Goal: Communication & Community: Participate in discussion

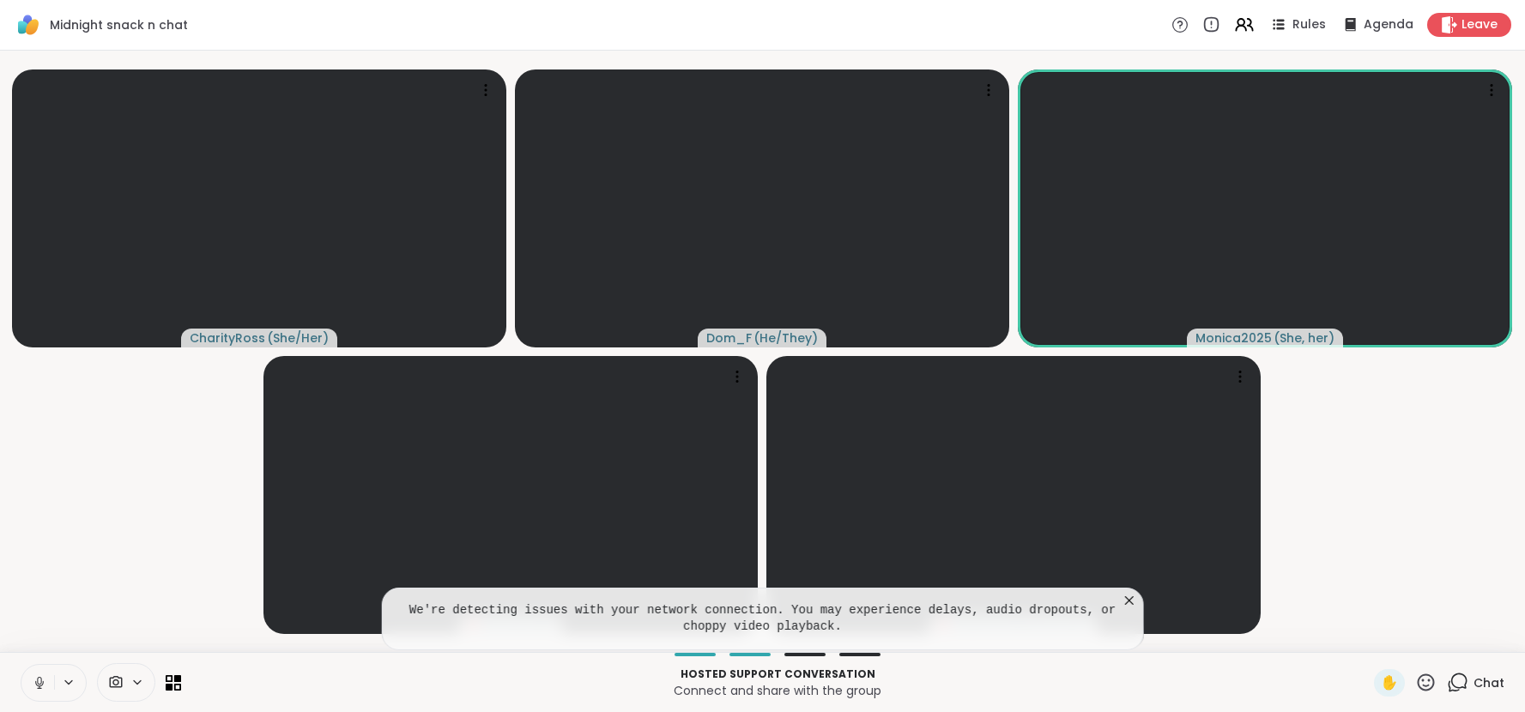
click at [1131, 600] on icon at bounding box center [1129, 600] width 17 height 17
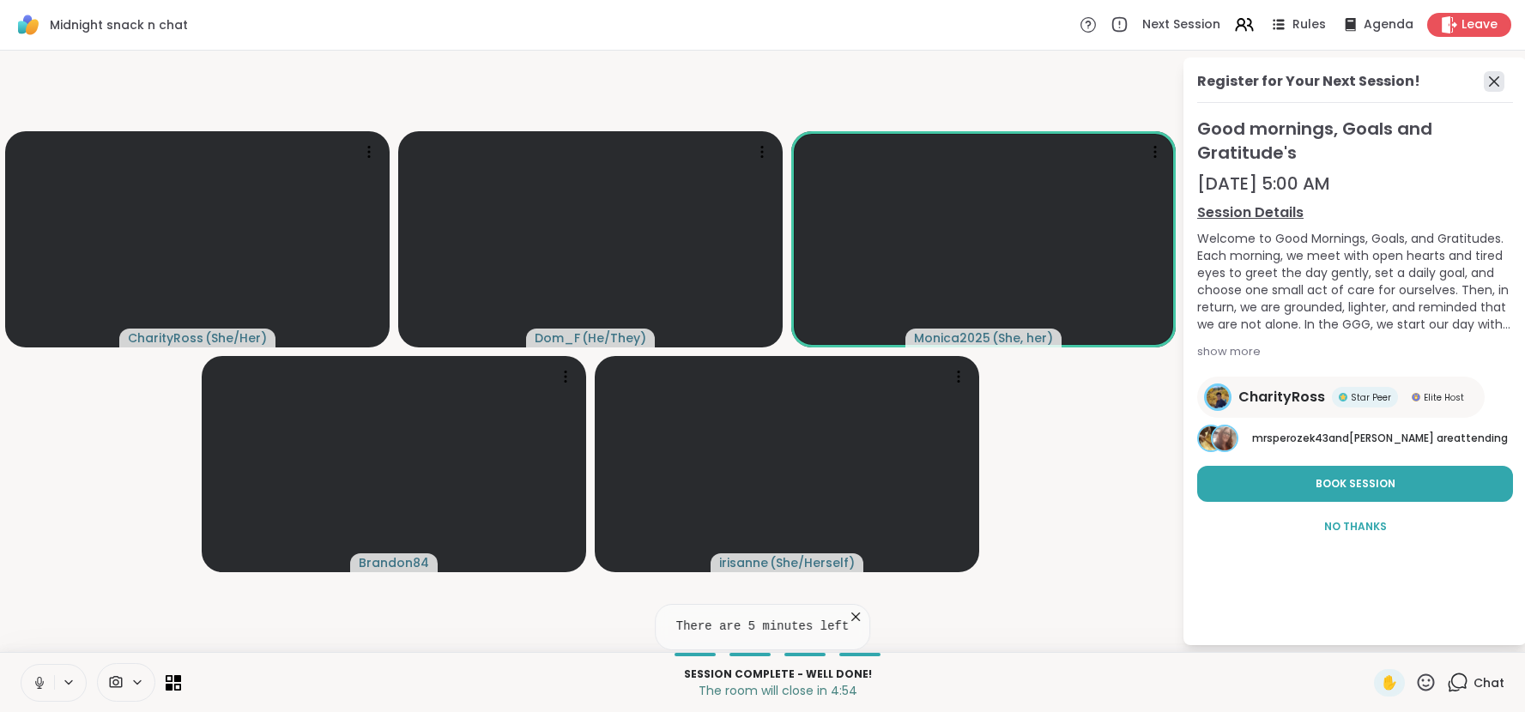
click at [1494, 85] on icon at bounding box center [1494, 81] width 21 height 21
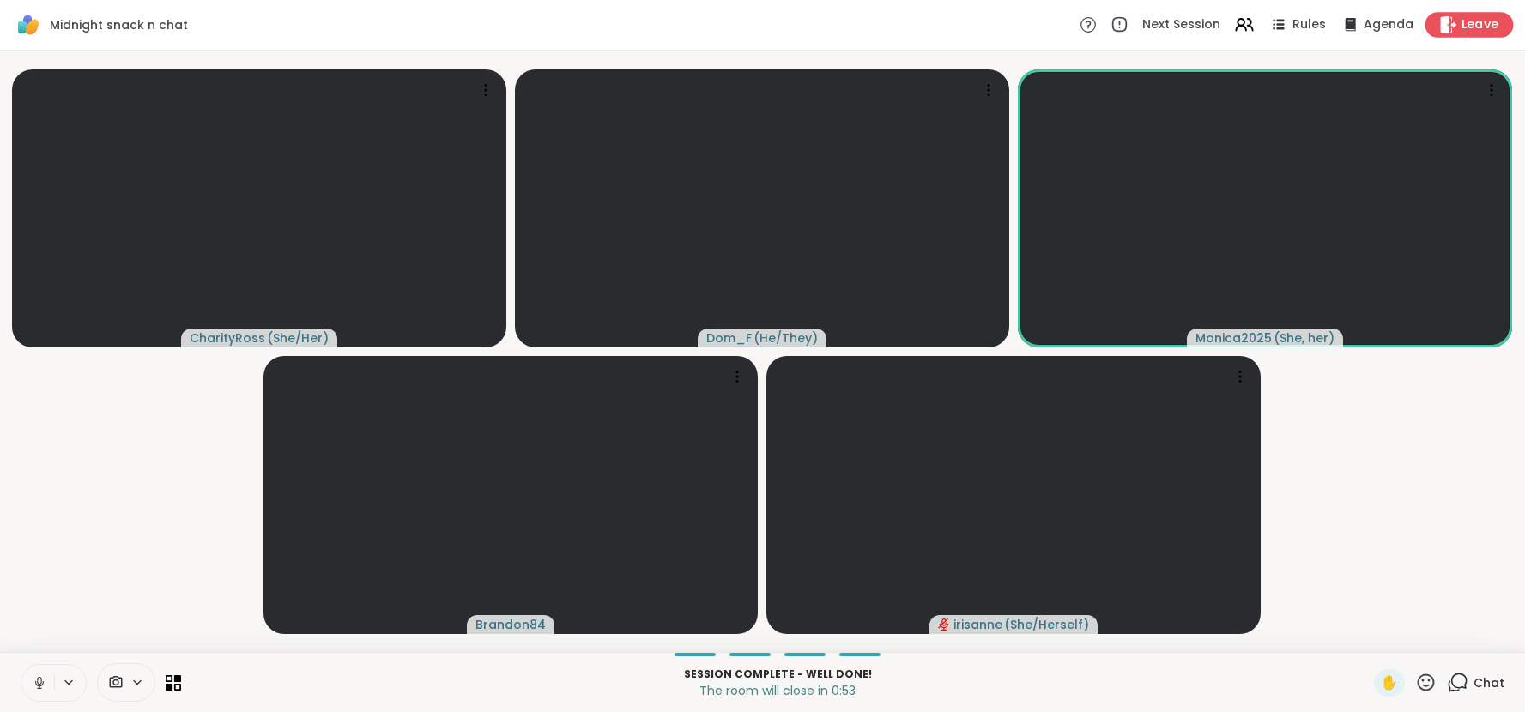
click at [1463, 25] on span "Leave" at bounding box center [1481, 25] width 38 height 18
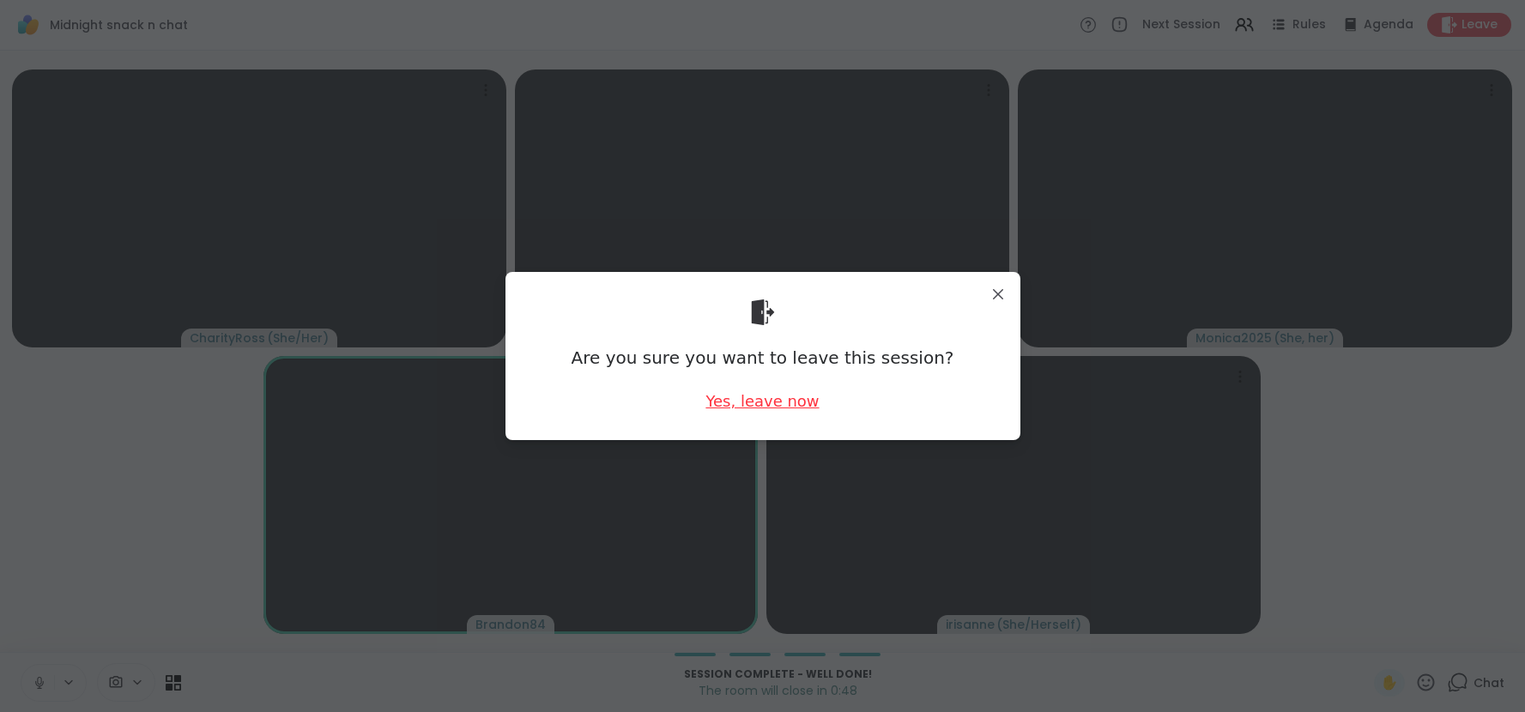
click at [754, 400] on div "Yes, leave now" at bounding box center [762, 401] width 113 height 21
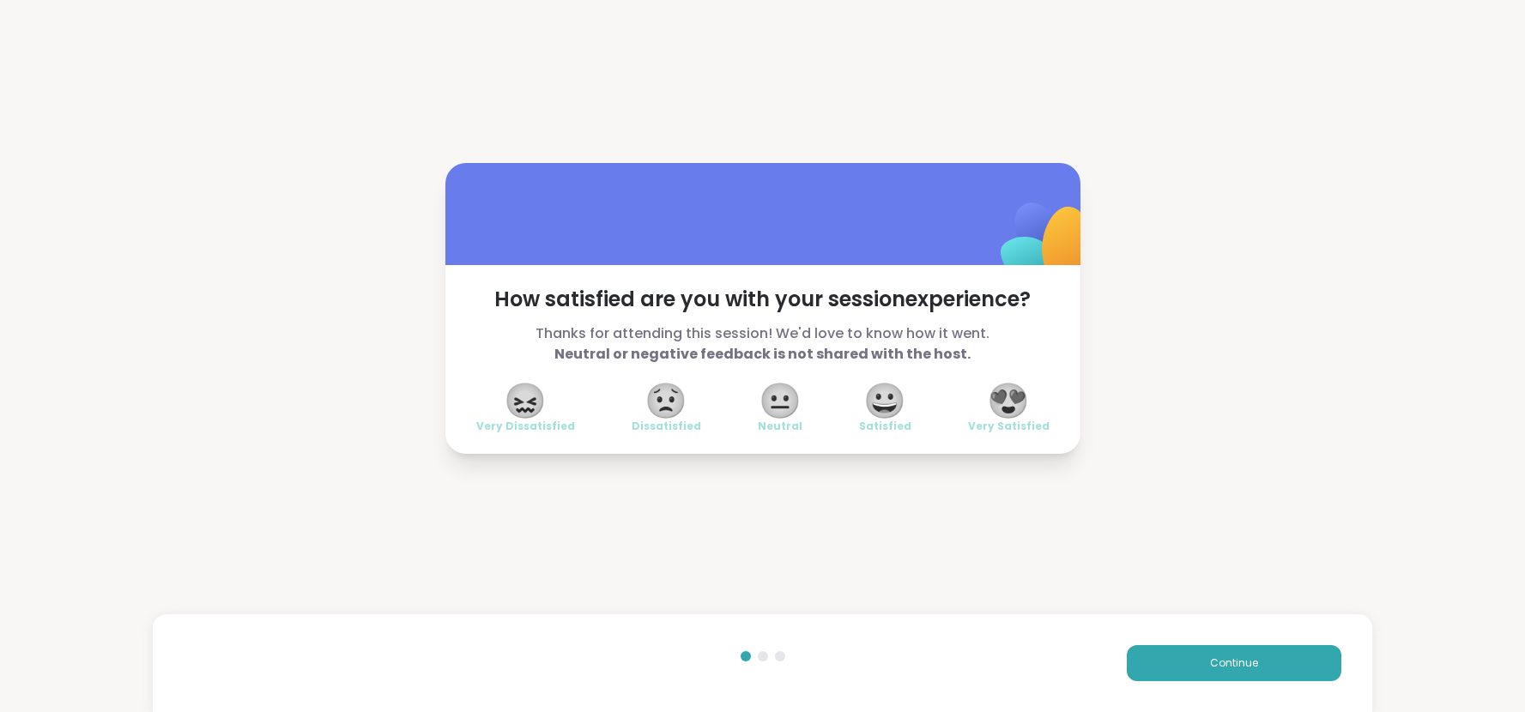
click at [997, 412] on span "😍" at bounding box center [1008, 400] width 43 height 31
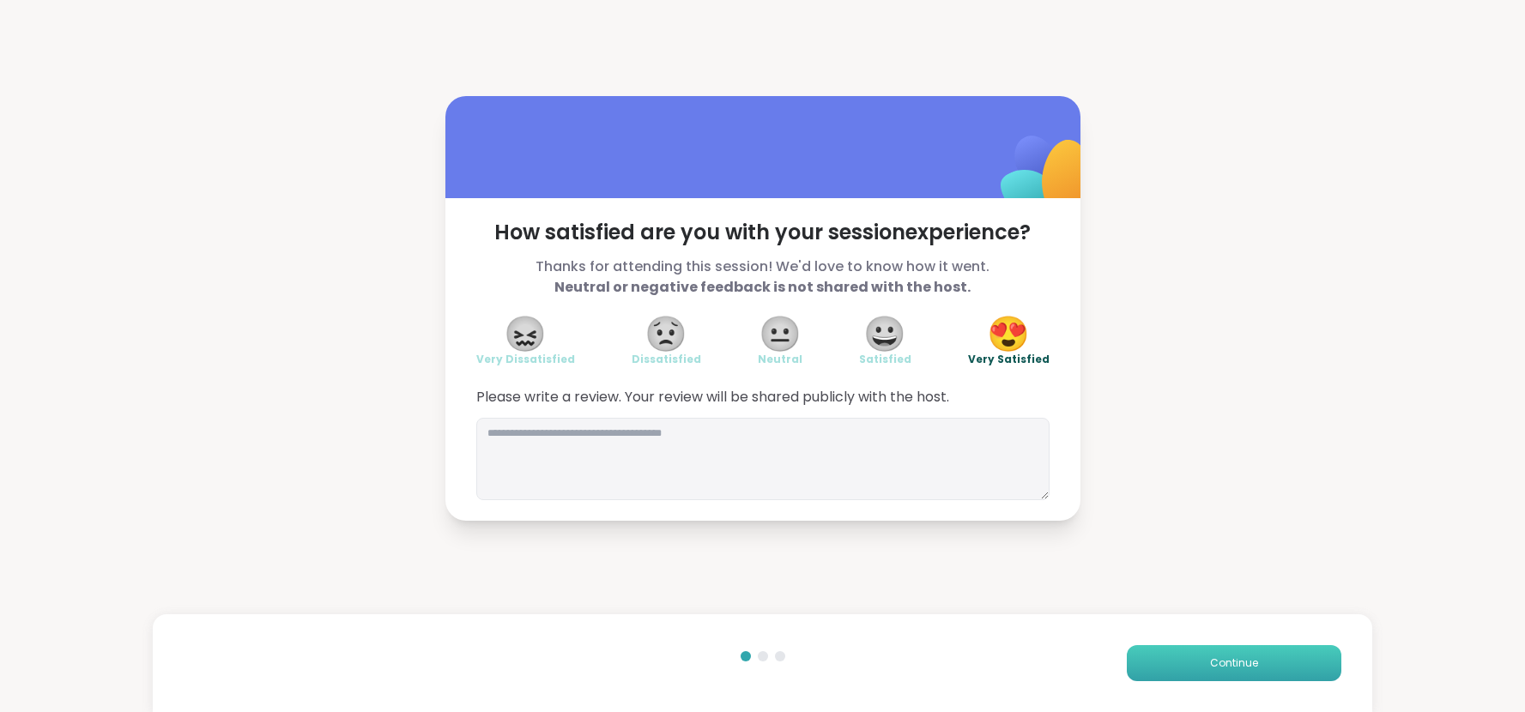
click at [1167, 672] on button "Continue" at bounding box center [1234, 663] width 215 height 36
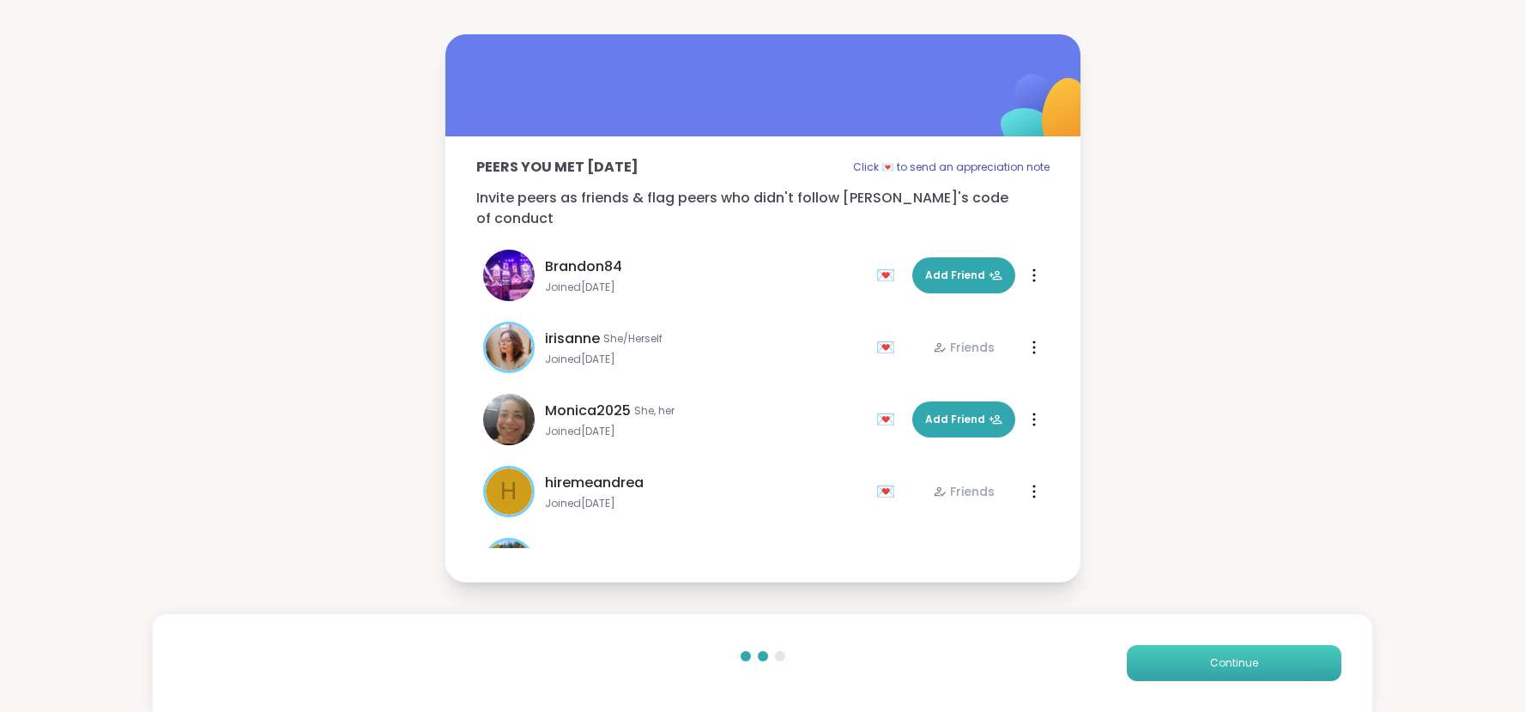
click at [1167, 672] on button "Continue" at bounding box center [1234, 663] width 215 height 36
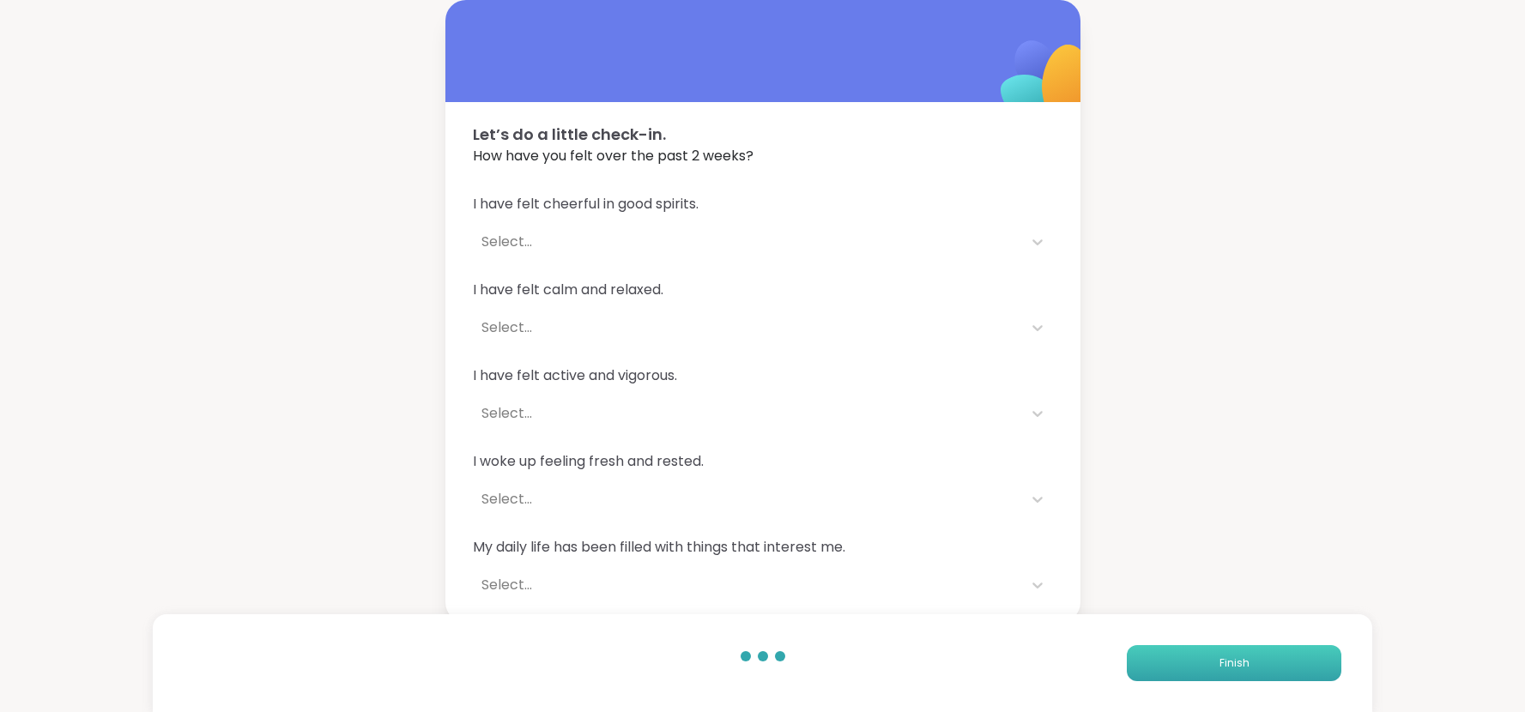
click at [1167, 672] on button "Finish" at bounding box center [1234, 663] width 215 height 36
